Goal: Find specific page/section: Find specific page/section

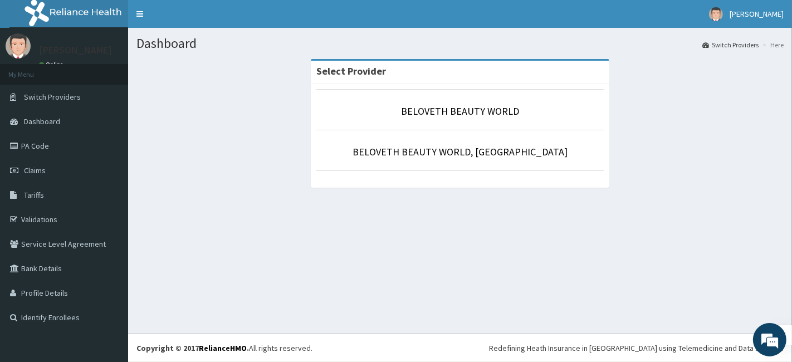
click at [416, 141] on li "BELOVETH BEAUTY WORLD, [GEOGRAPHIC_DATA]" at bounding box center [459, 150] width 287 height 41
click at [415, 145] on link "BELOVETH BEAUTY WORLD, [GEOGRAPHIC_DATA]" at bounding box center [459, 151] width 215 height 13
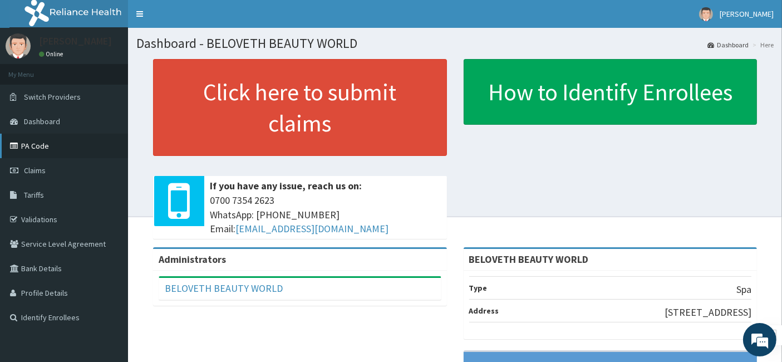
click at [41, 139] on link "PA Code" at bounding box center [64, 146] width 128 height 24
